Goal: Information Seeking & Learning: Learn about a topic

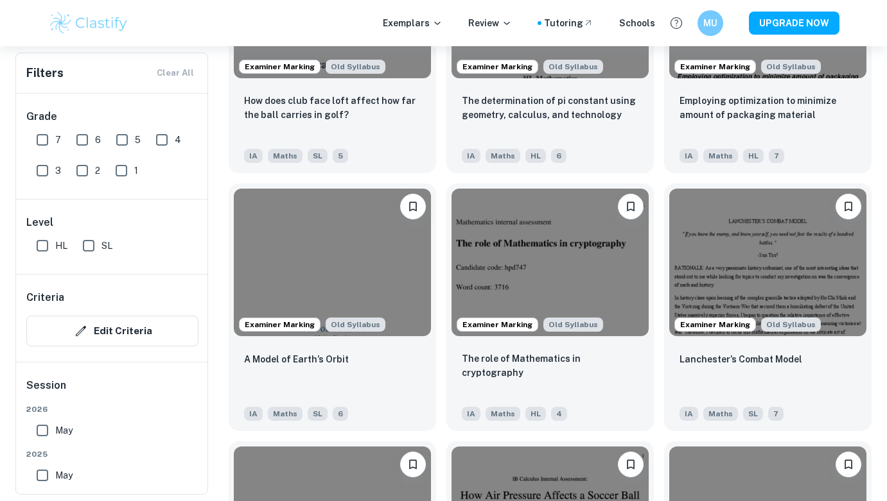
scroll to position [1307, 0]
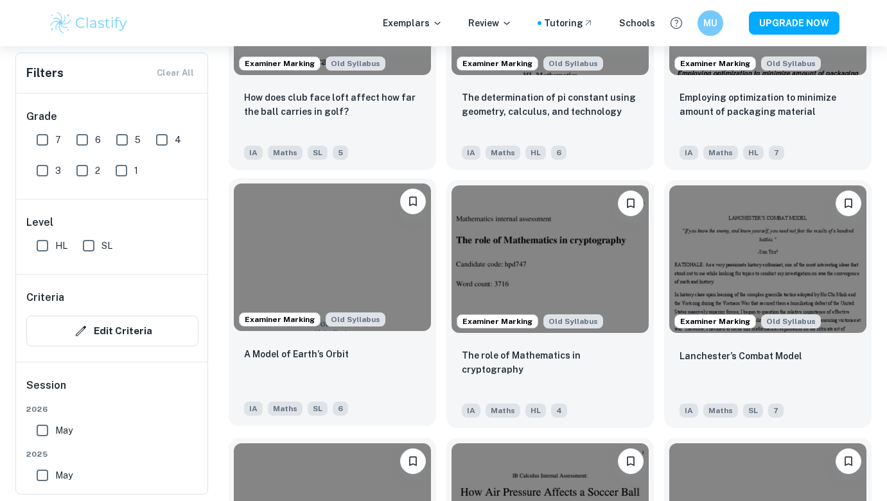
click at [362, 256] on img at bounding box center [332, 258] width 197 height 148
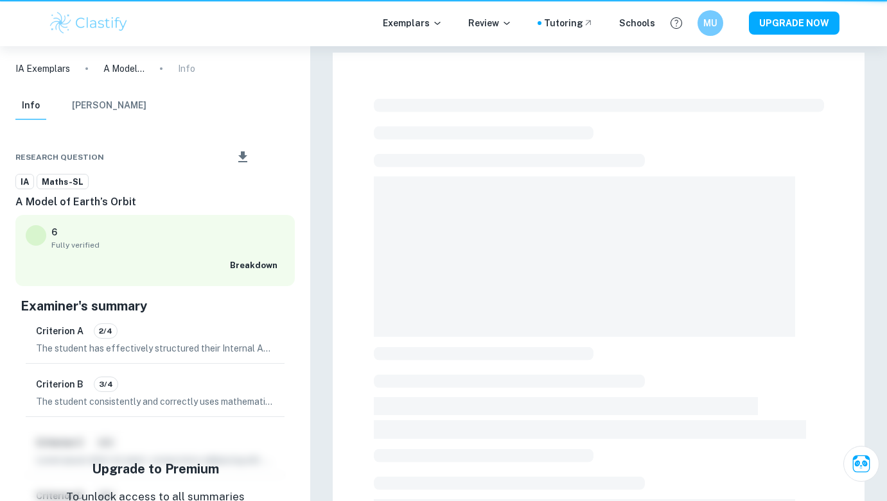
click at [362, 256] on div at bounding box center [599, 429] width 532 height 753
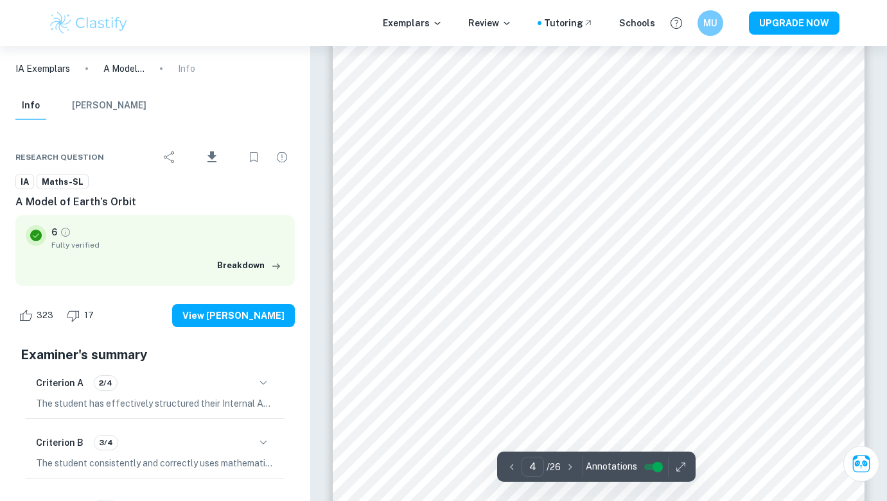
scroll to position [2286, 0]
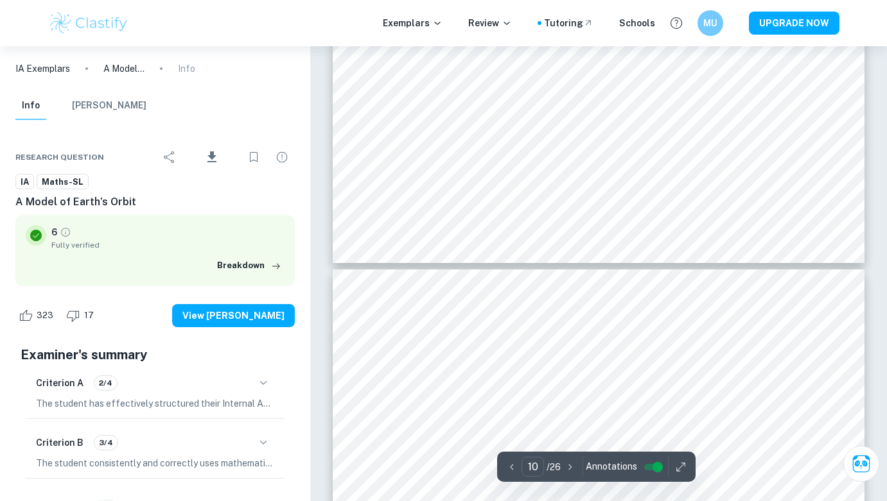
type input "11"
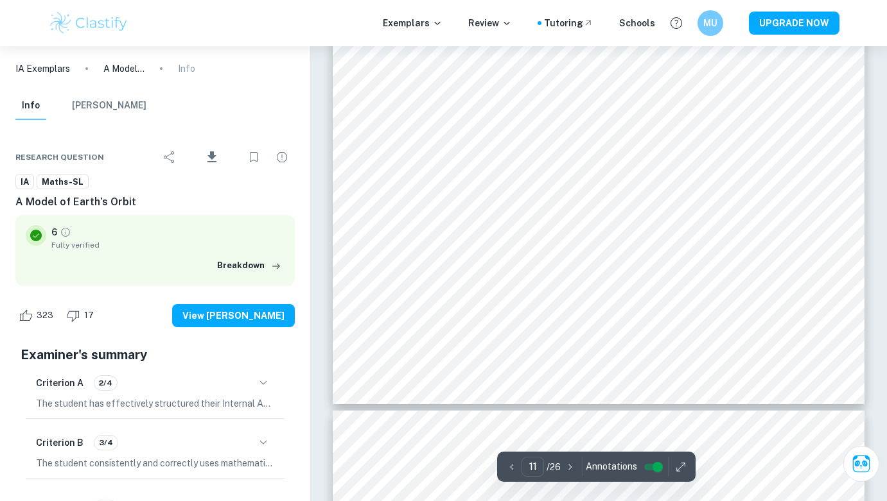
scroll to position [7654, 0]
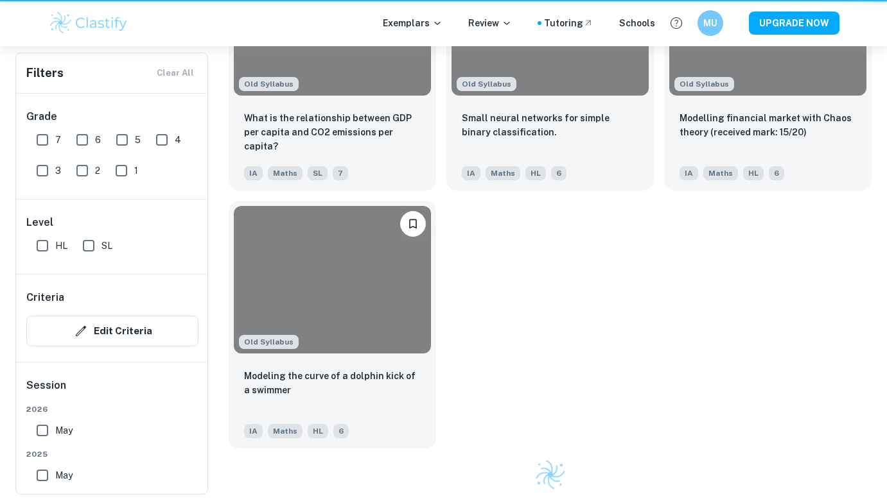
scroll to position [1307, 0]
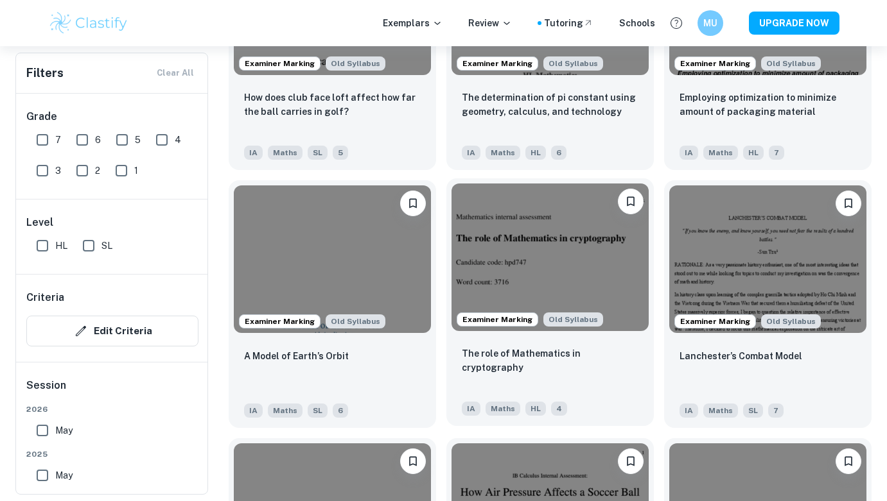
click at [503, 232] on img at bounding box center [549, 258] width 197 height 148
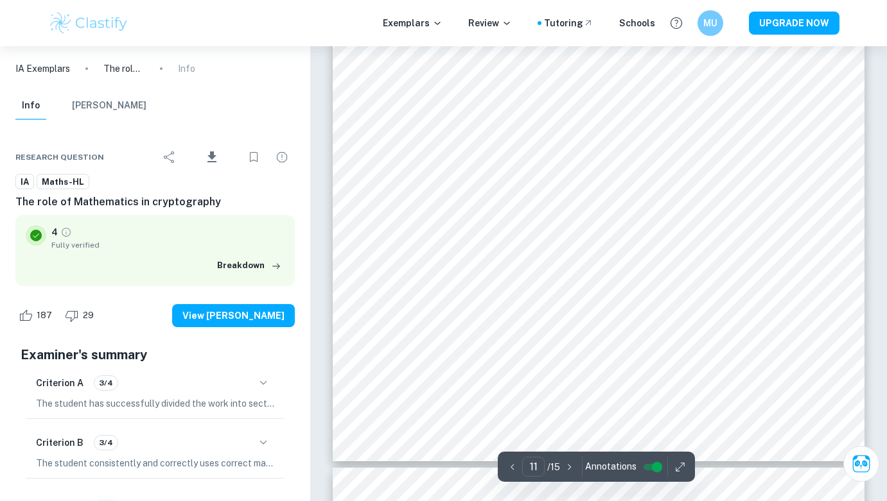
scroll to position [7487, 0]
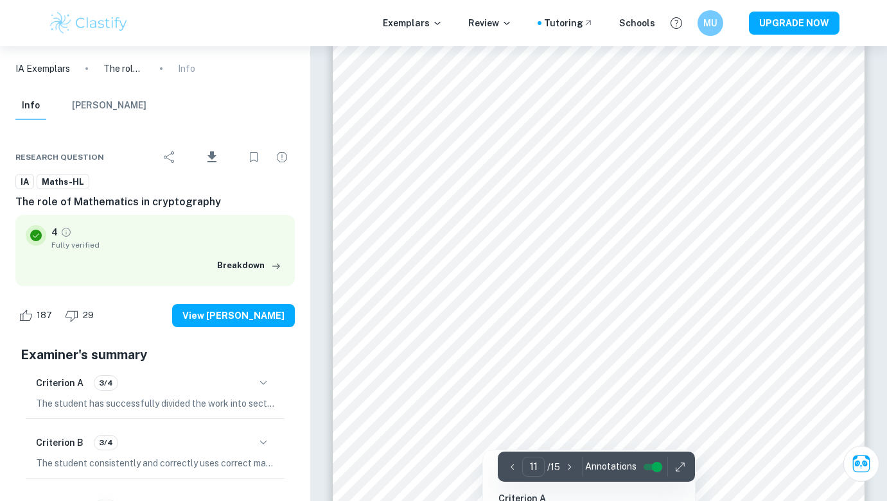
type input "10"
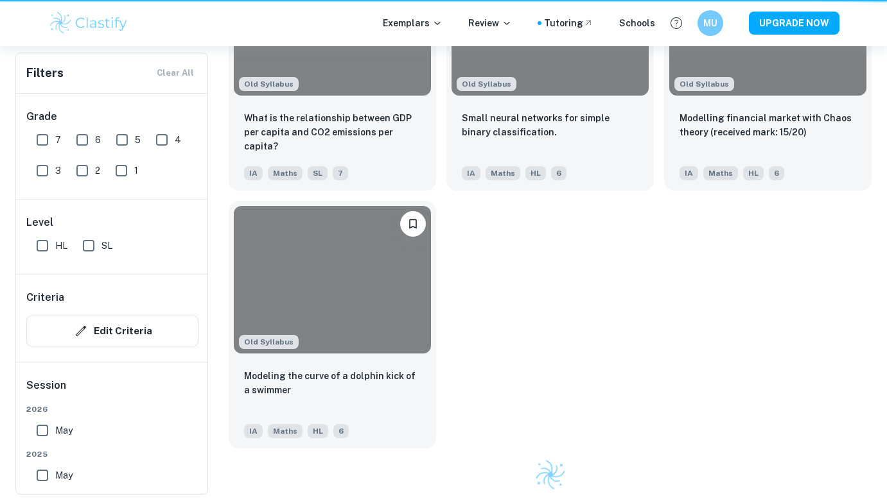
scroll to position [1307, 0]
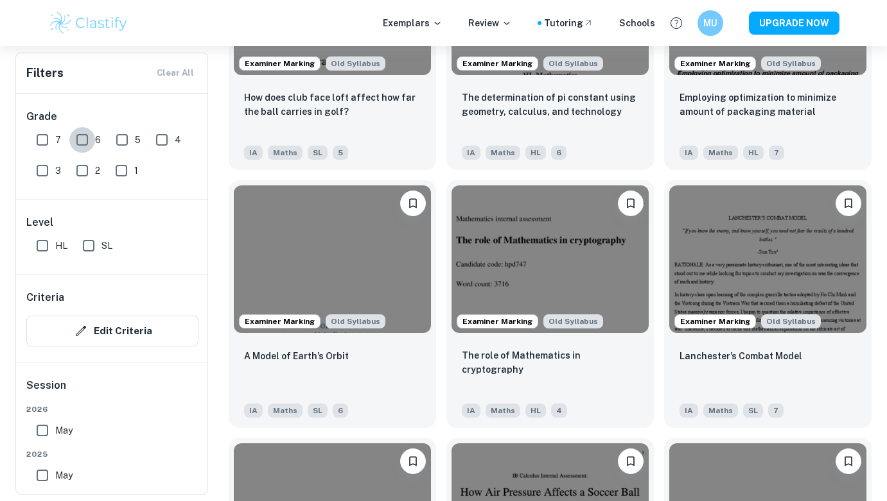
click at [82, 141] on input "6" at bounding box center [82, 140] width 26 height 26
checkbox input "true"
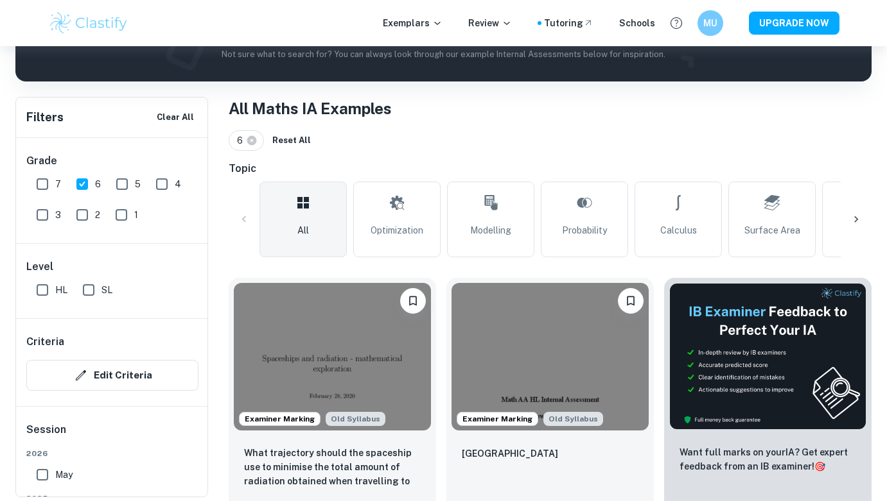
scroll to position [198, 0]
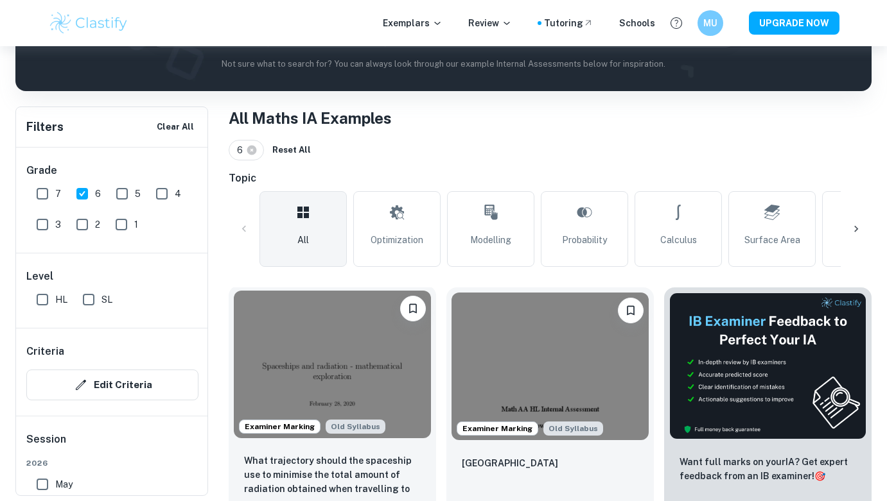
click at [309, 368] on img at bounding box center [332, 365] width 197 height 148
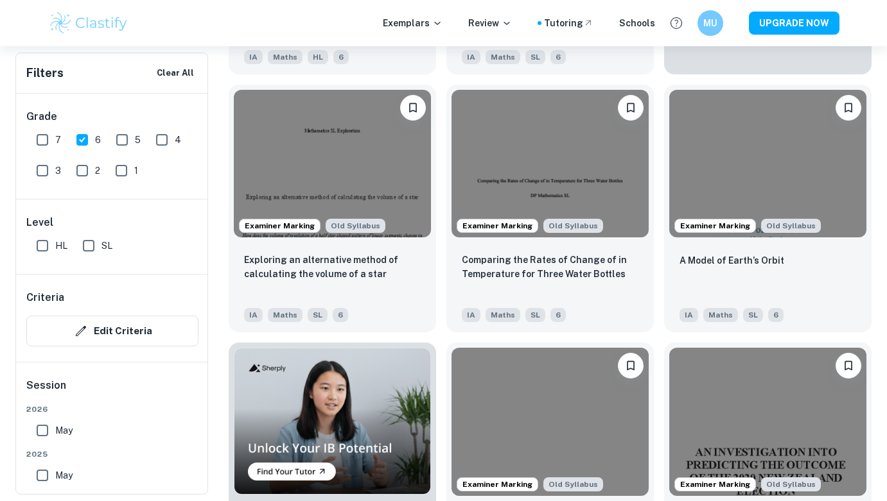
scroll to position [652, 0]
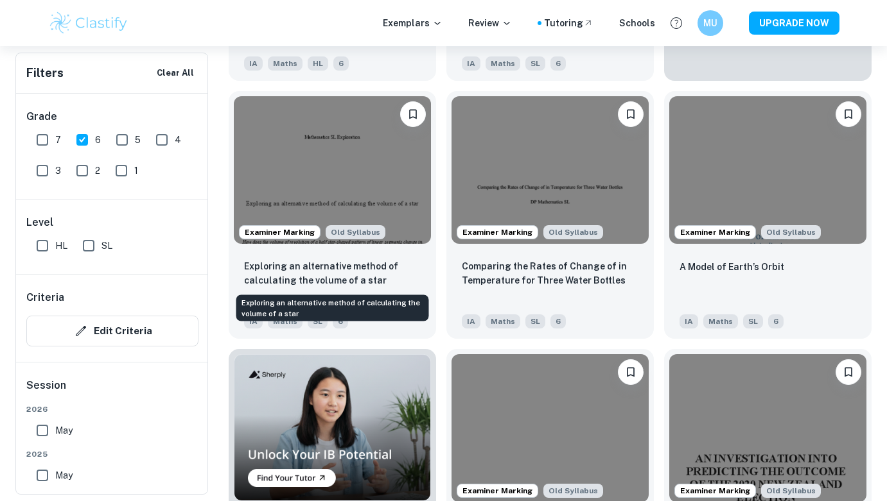
click at [377, 283] on p "Exploring an alternative method of calculating the volume of a star" at bounding box center [332, 273] width 177 height 28
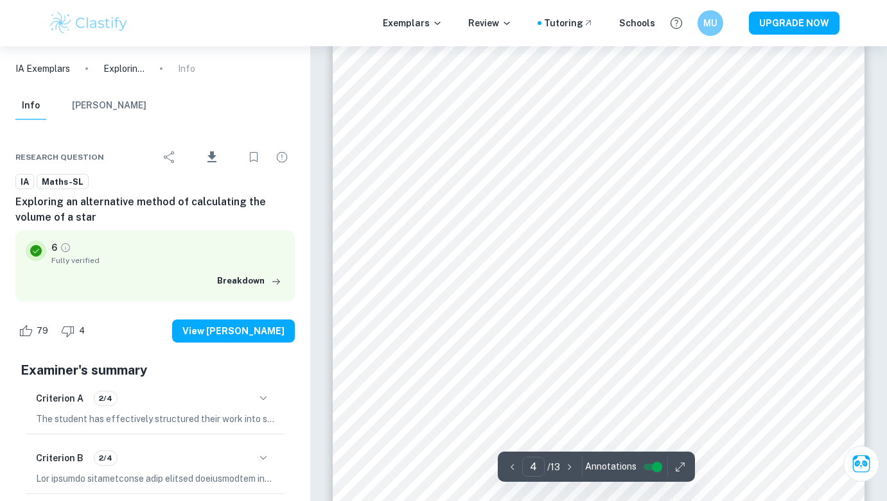
scroll to position [2340, 0]
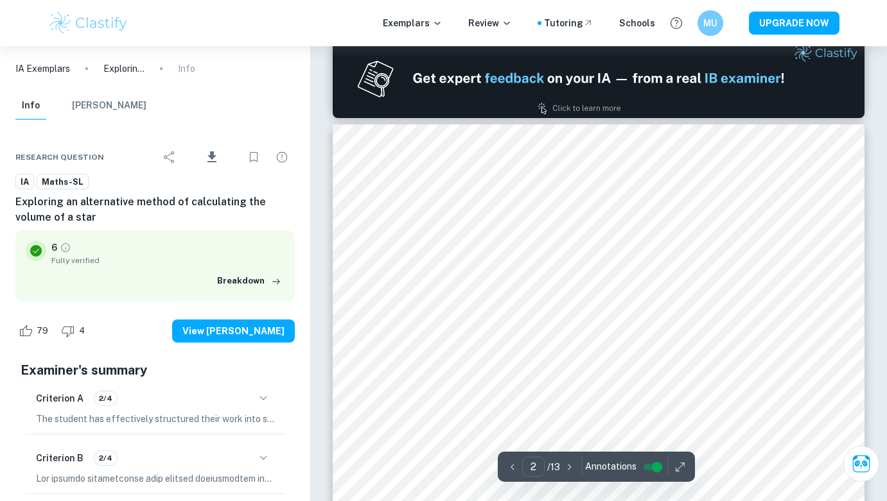
type input "1"
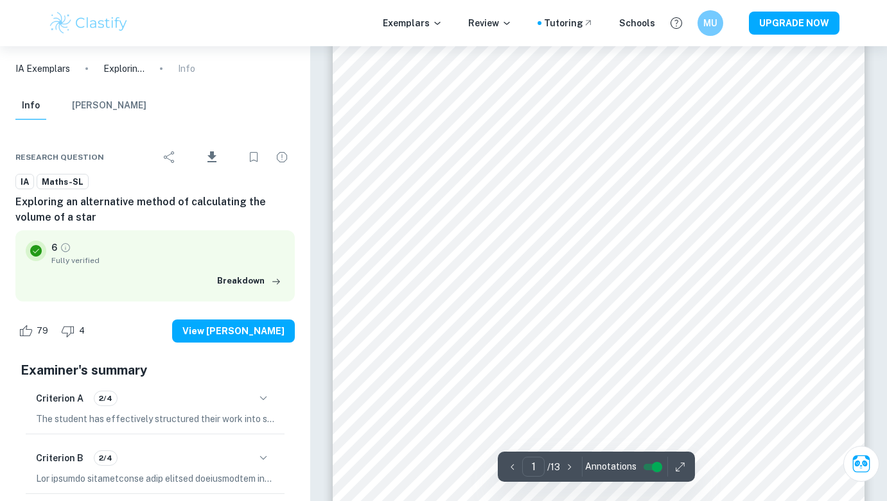
scroll to position [0, 0]
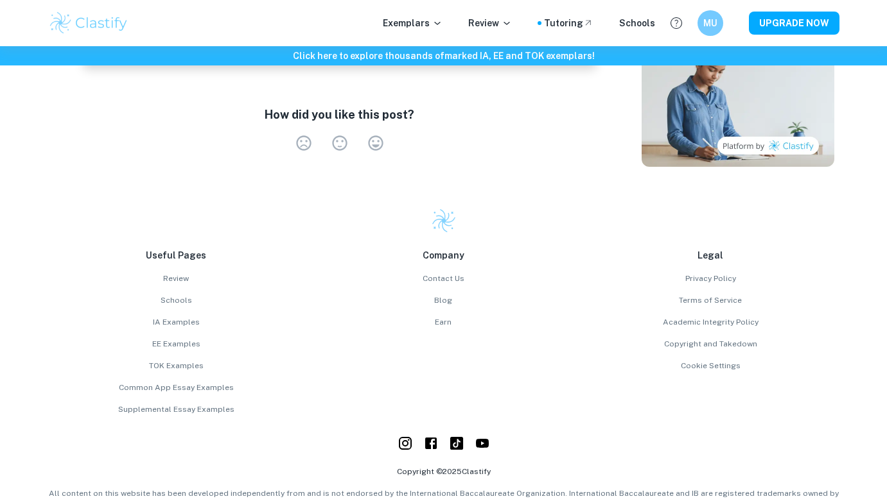
scroll to position [2142, 0]
